Goal: Consume media (video, audio): Consume media (video, audio)

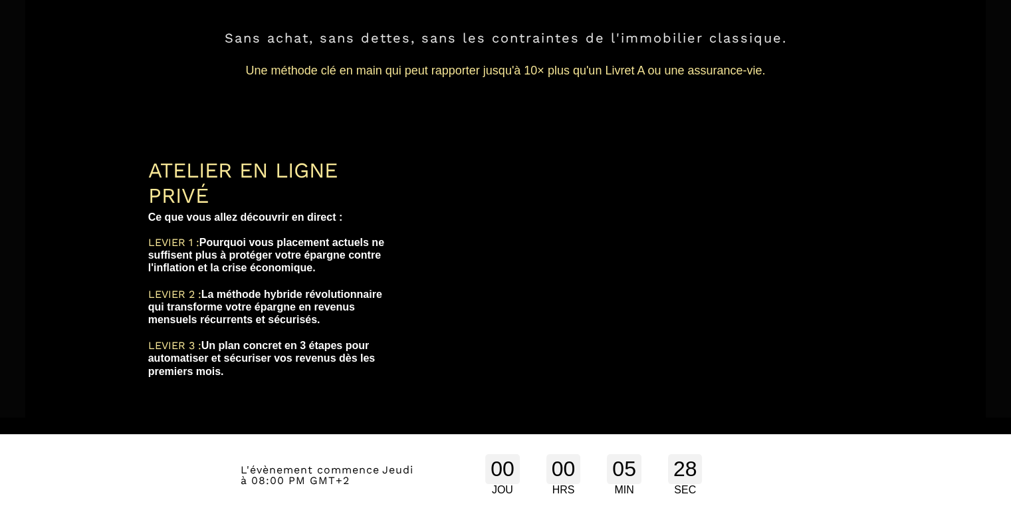
scroll to position [264, 0]
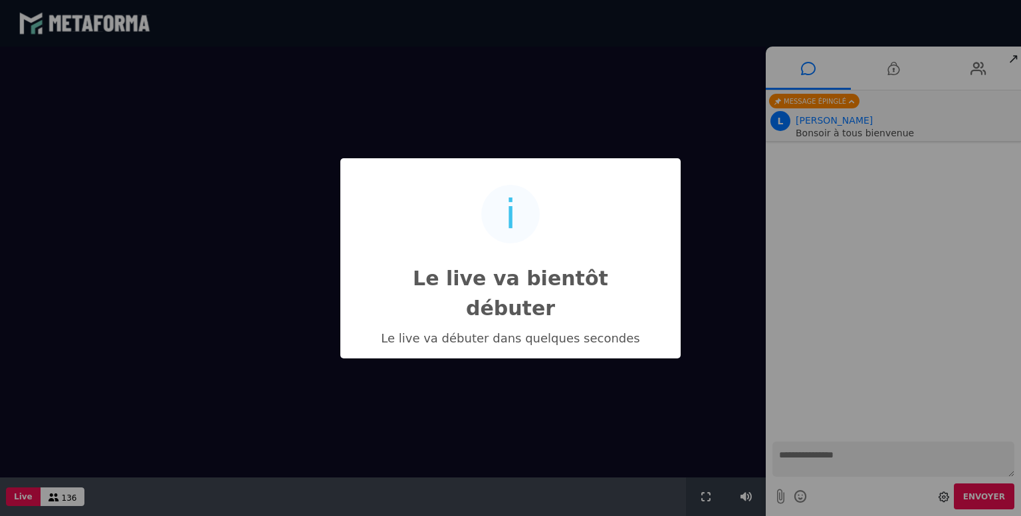
click at [816, 455] on div "i Le live va bientôt débuter × Le live va débuter dans quelques secondes OK No …" at bounding box center [510, 258] width 1021 height 516
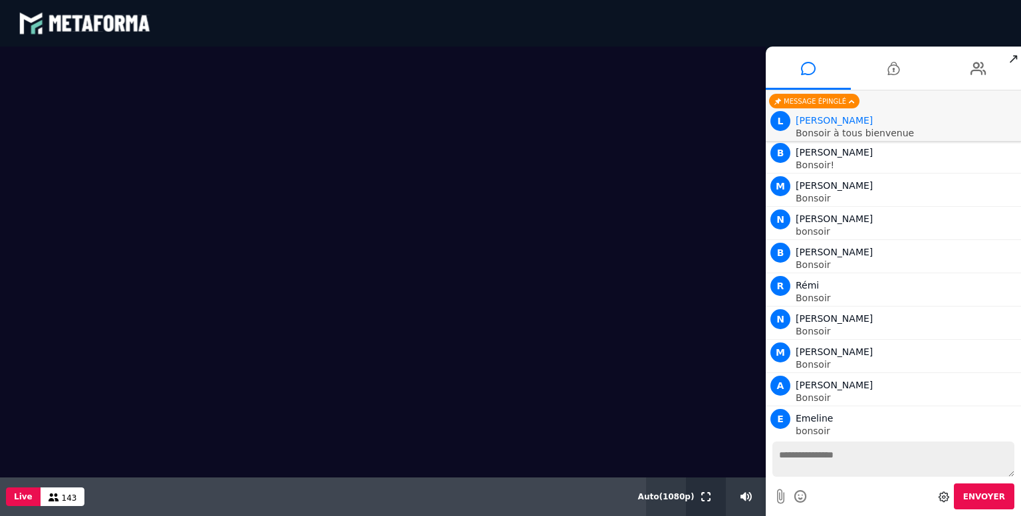
scroll to position [582, 0]
click at [703, 493] on icon at bounding box center [705, 496] width 9 height 9
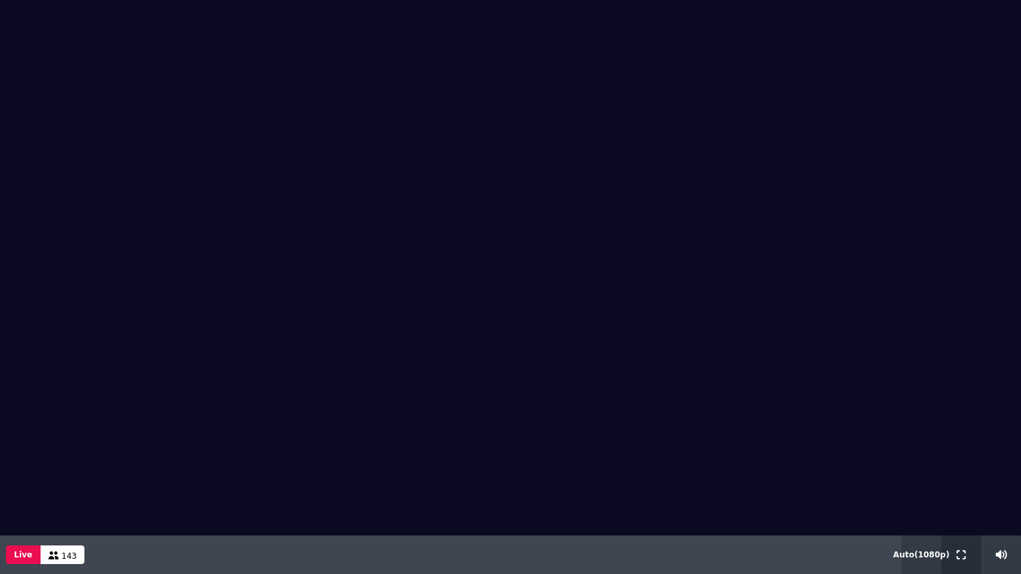
click at [961, 515] on icon at bounding box center [961, 555] width 9 height 9
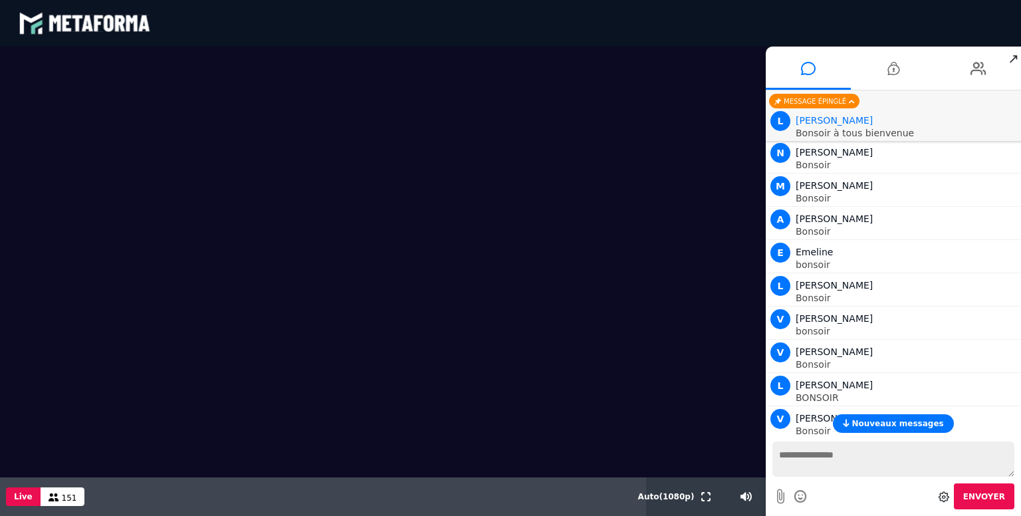
click at [789, 456] on textarea at bounding box center [894, 458] width 242 height 35
type textarea "*******"
drag, startPoint x: 805, startPoint y: 465, endPoint x: 762, endPoint y: 473, distance: 43.3
click at [762, 473] on div "Scène Compte limité Mettez à niveau pour obtenir des fonctionnalités profession…" at bounding box center [510, 281] width 1021 height 469
type textarea "*******"
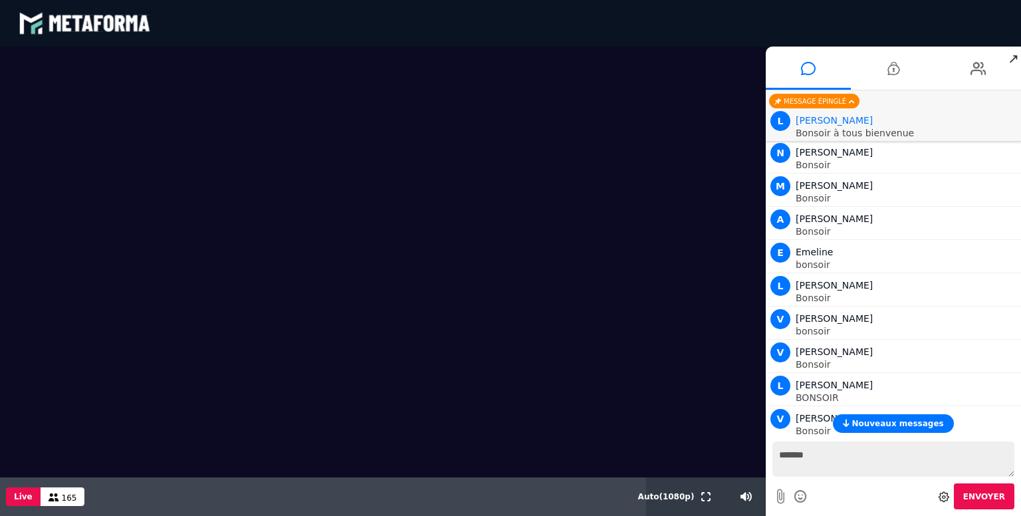
click at [997, 495] on span "Envoyer" at bounding box center [984, 496] width 42 height 9
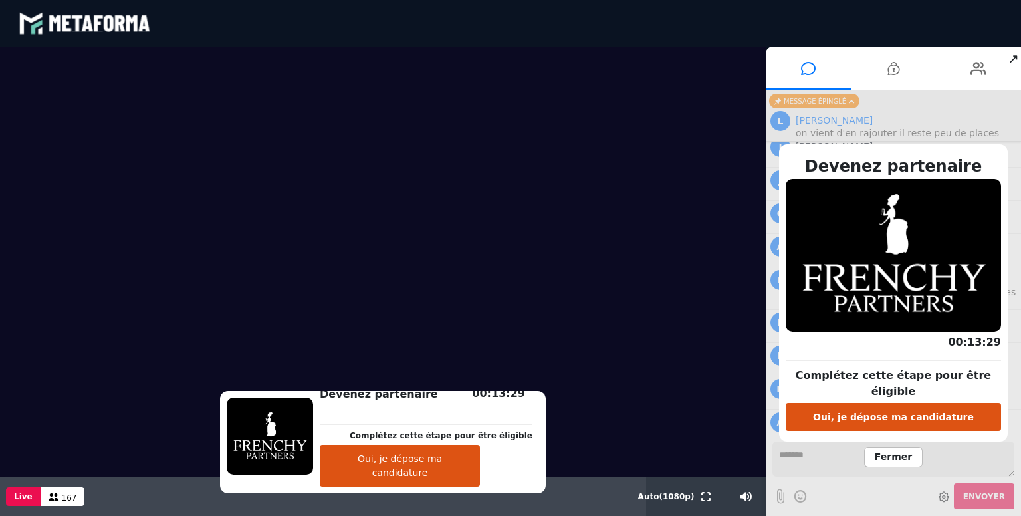
scroll to position [17429, 0]
click at [888, 447] on span "Fermer" at bounding box center [893, 457] width 59 height 21
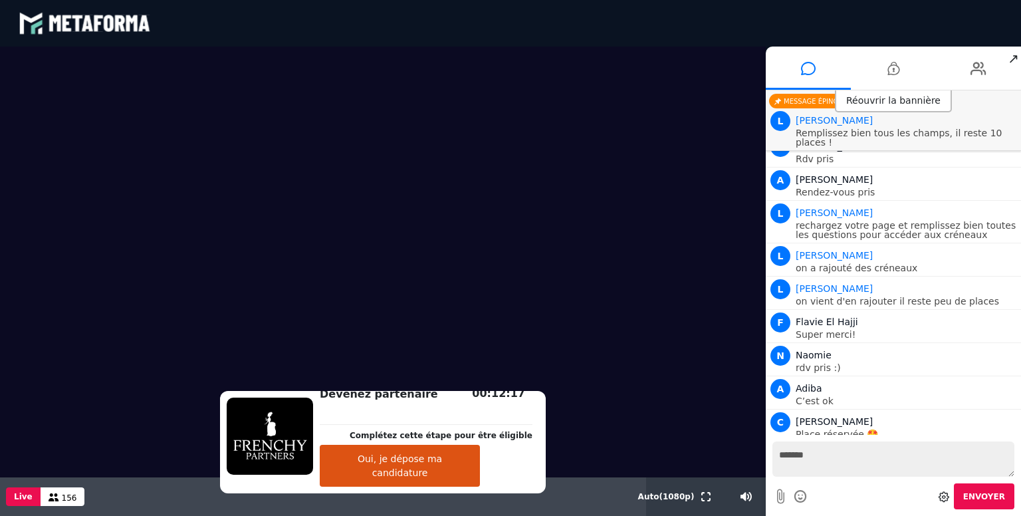
scroll to position [17463, 0]
click at [441, 478] on button "Oui, je dépose ma candidature" at bounding box center [400, 466] width 160 height 42
click at [645, 380] on video at bounding box center [383, 226] width 766 height 358
click at [693, 495] on icon at bounding box center [696, 496] width 11 height 9
click at [696, 496] on icon at bounding box center [697, 496] width 12 height 9
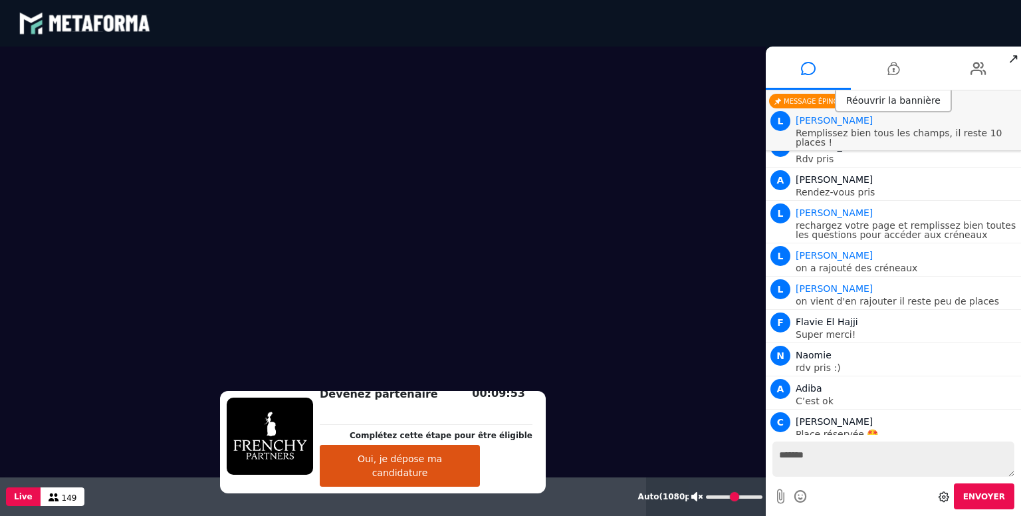
type input "**"
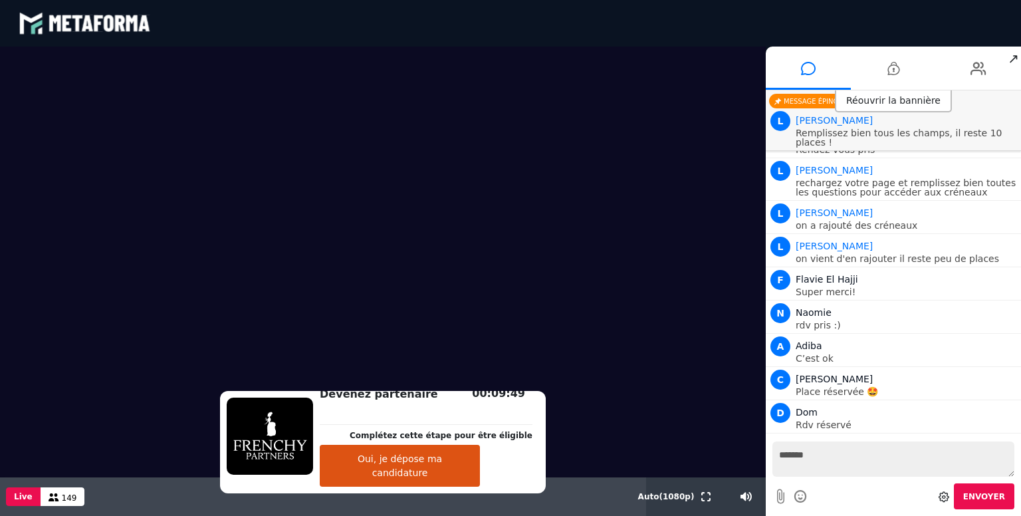
click at [659, 316] on video at bounding box center [383, 226] width 766 height 358
click at [559, 454] on div at bounding box center [383, 262] width 766 height 431
click at [462, 361] on video at bounding box center [383, 226] width 766 height 358
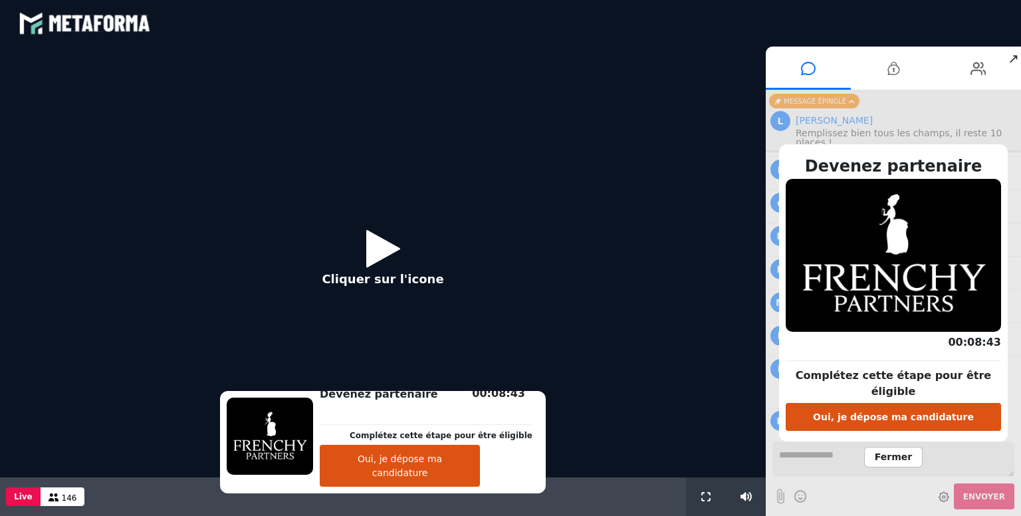
scroll to position [984, 0]
click at [366, 247] on icon at bounding box center [383, 248] width 34 height 43
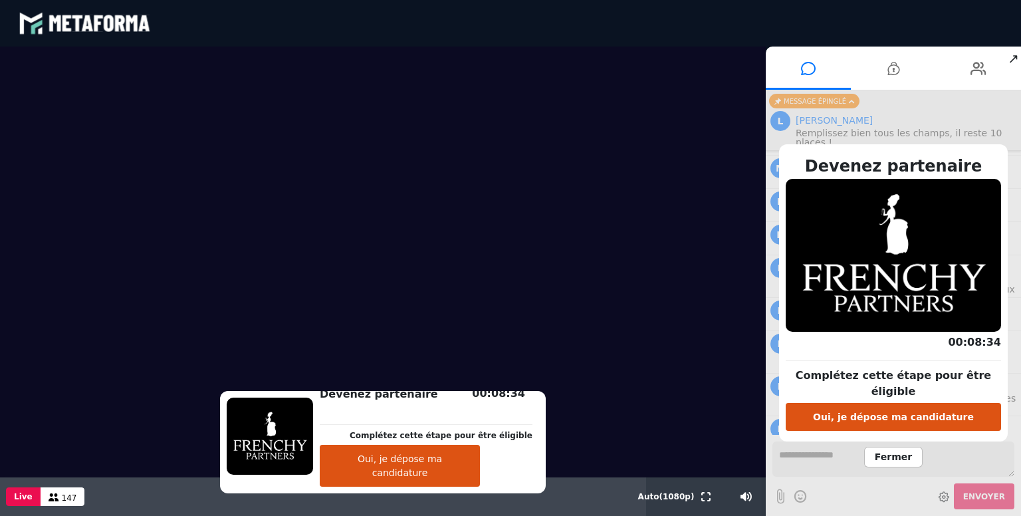
click at [892, 452] on span "Fermer" at bounding box center [893, 457] width 59 height 21
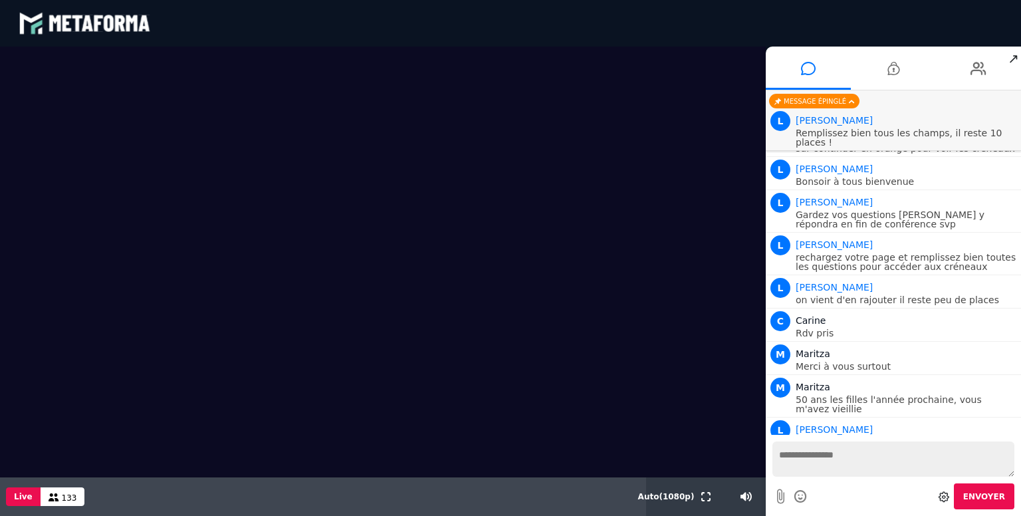
scroll to position [1158, 0]
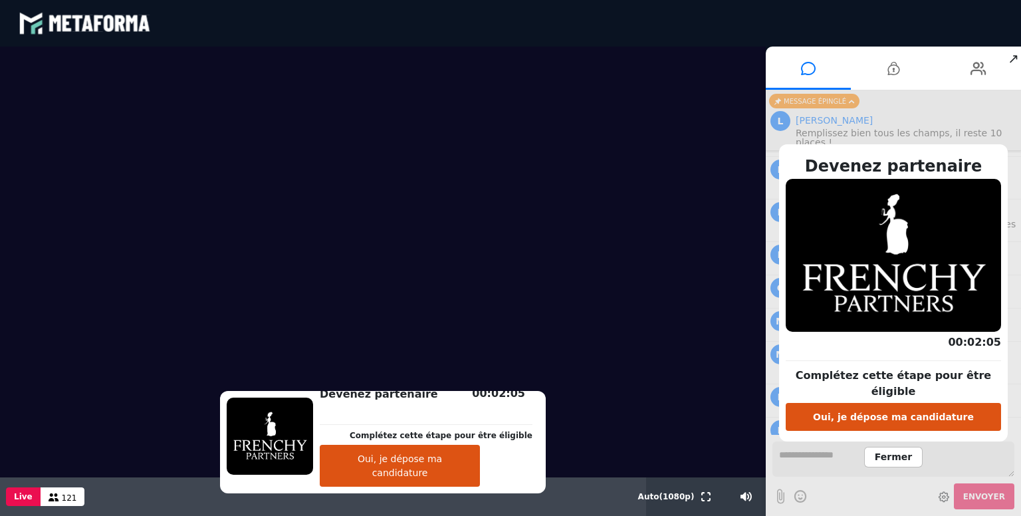
click at [891, 447] on span "Fermer" at bounding box center [893, 457] width 59 height 21
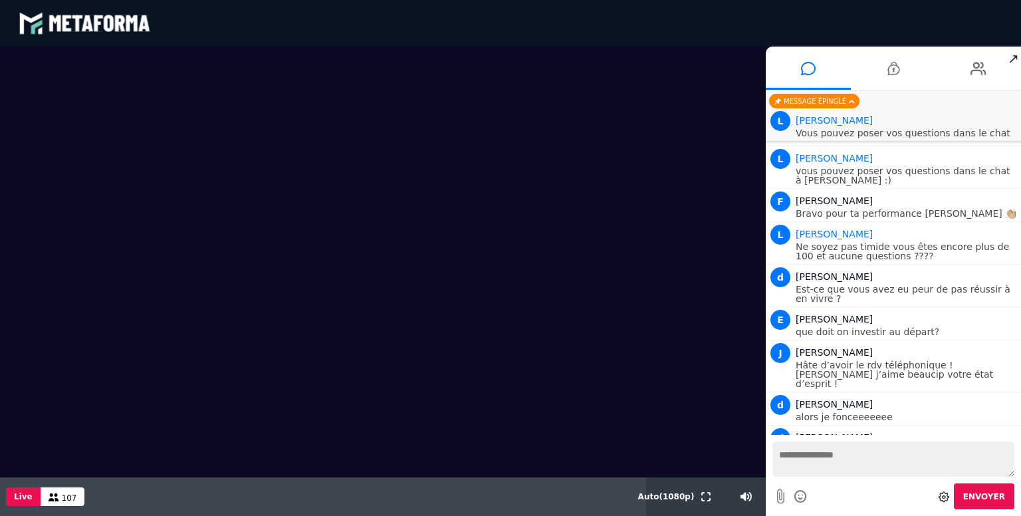
scroll to position [2234, 0]
